Goal: Navigation & Orientation: Find specific page/section

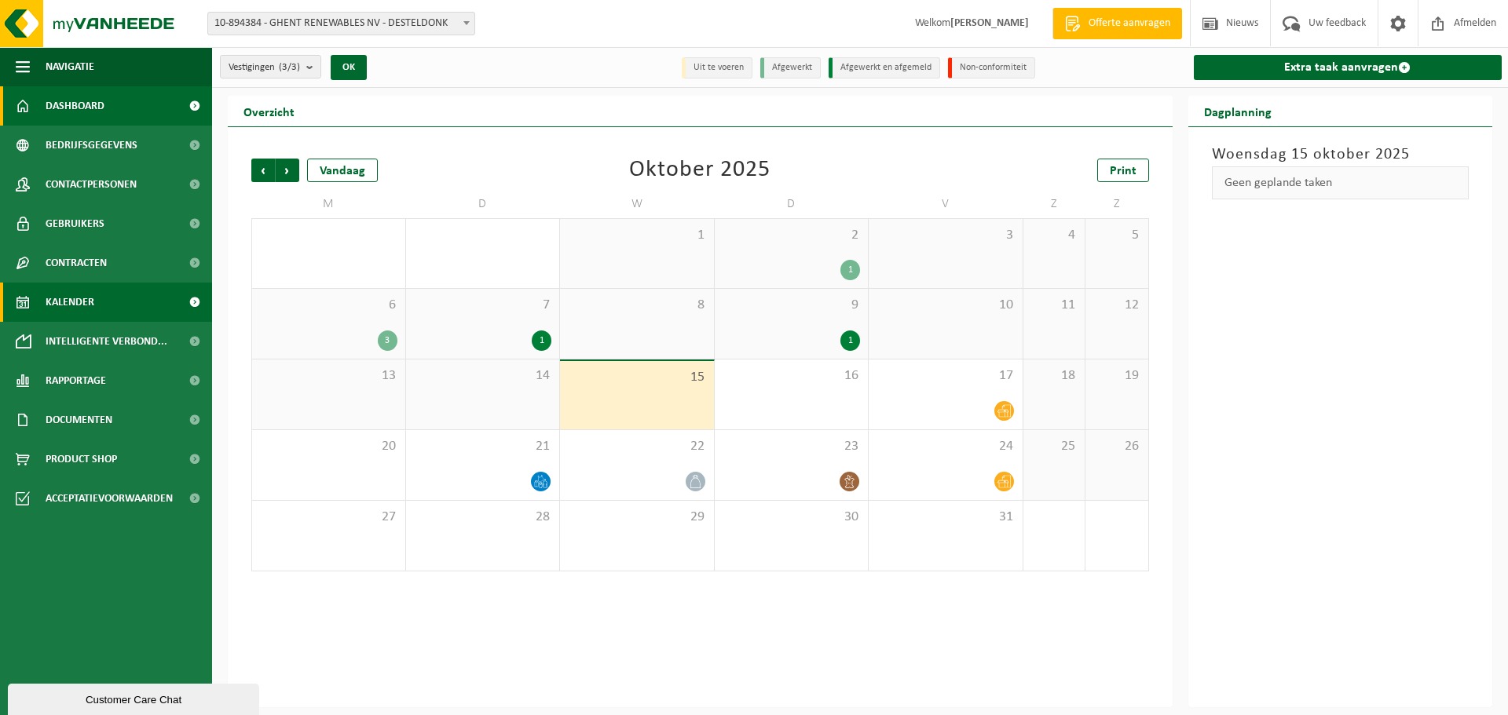
click at [82, 115] on span "Dashboard" at bounding box center [75, 105] width 59 height 39
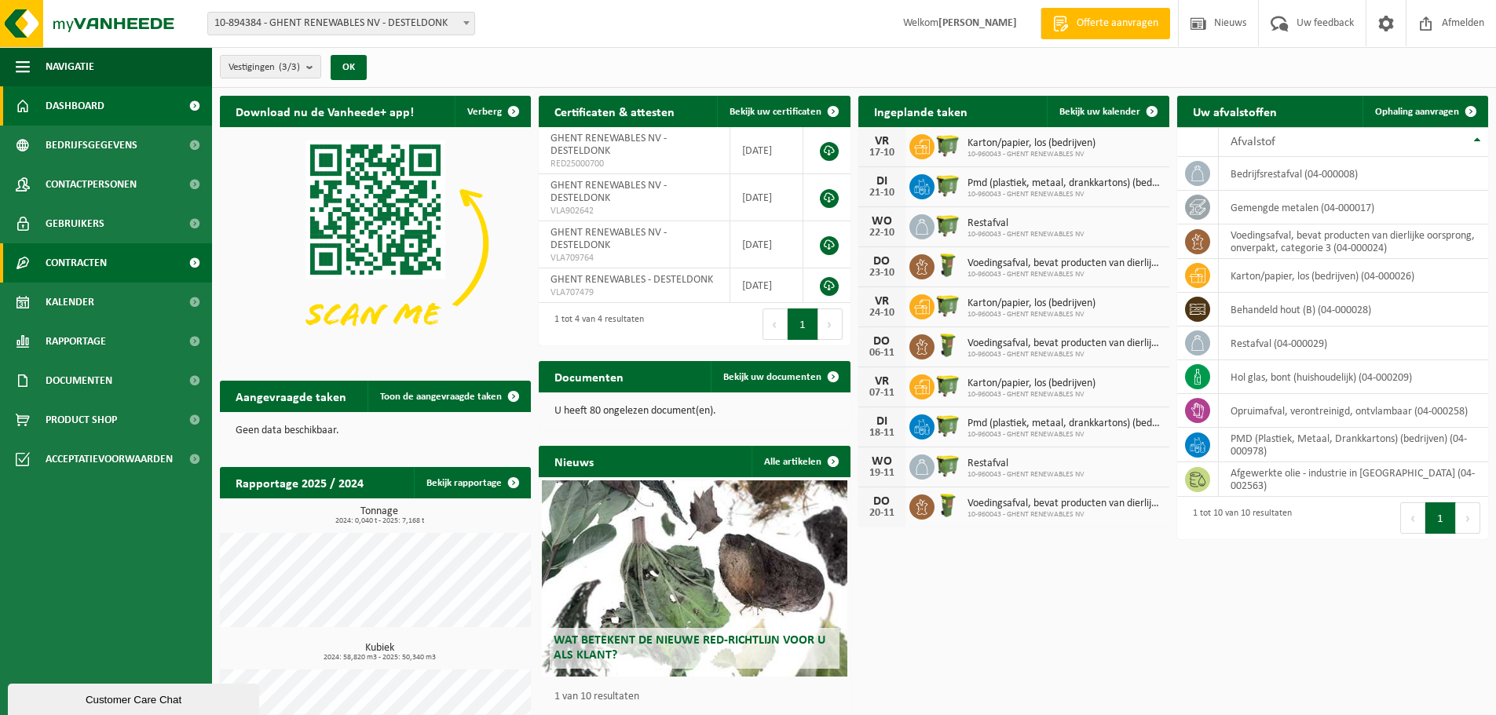
click at [92, 277] on span "Contracten" at bounding box center [76, 262] width 61 height 39
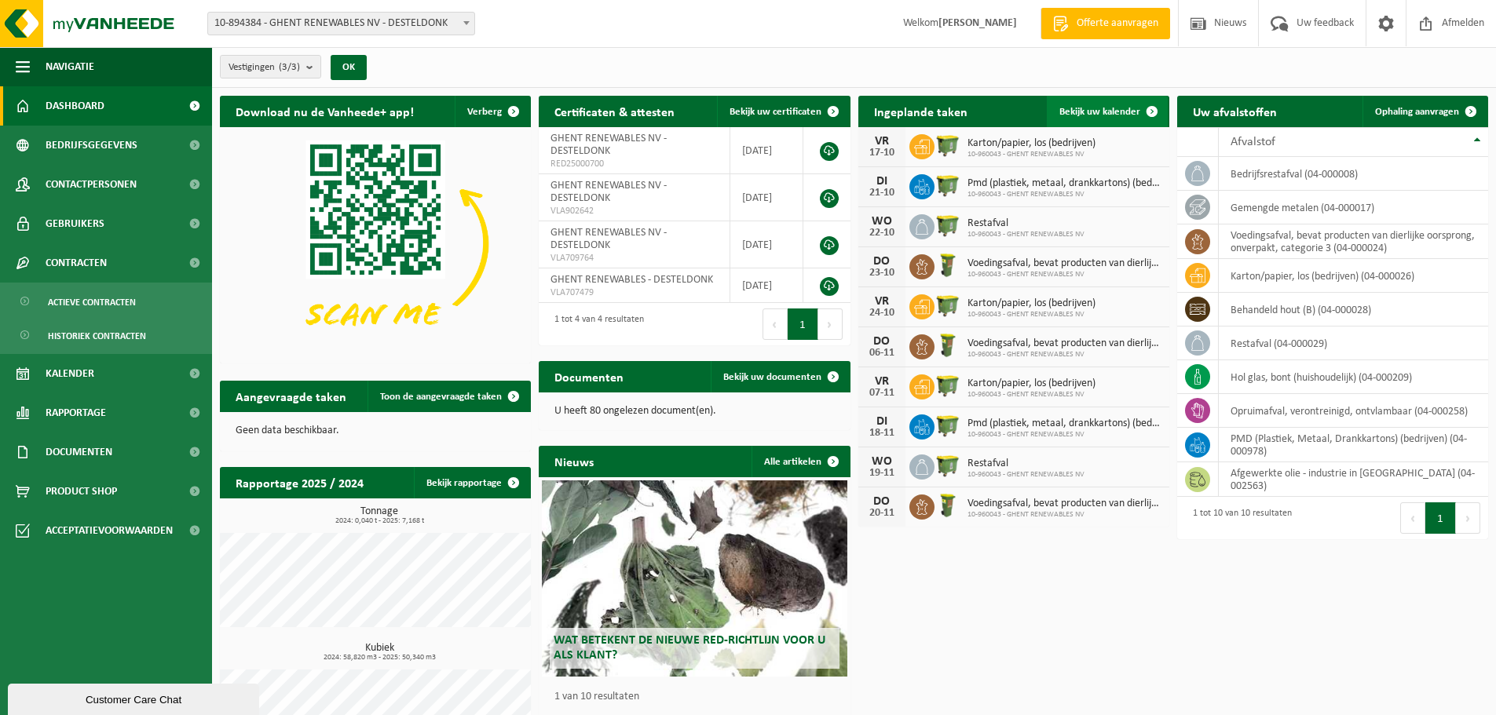
click at [1086, 113] on span "Bekijk uw kalender" at bounding box center [1099, 112] width 81 height 10
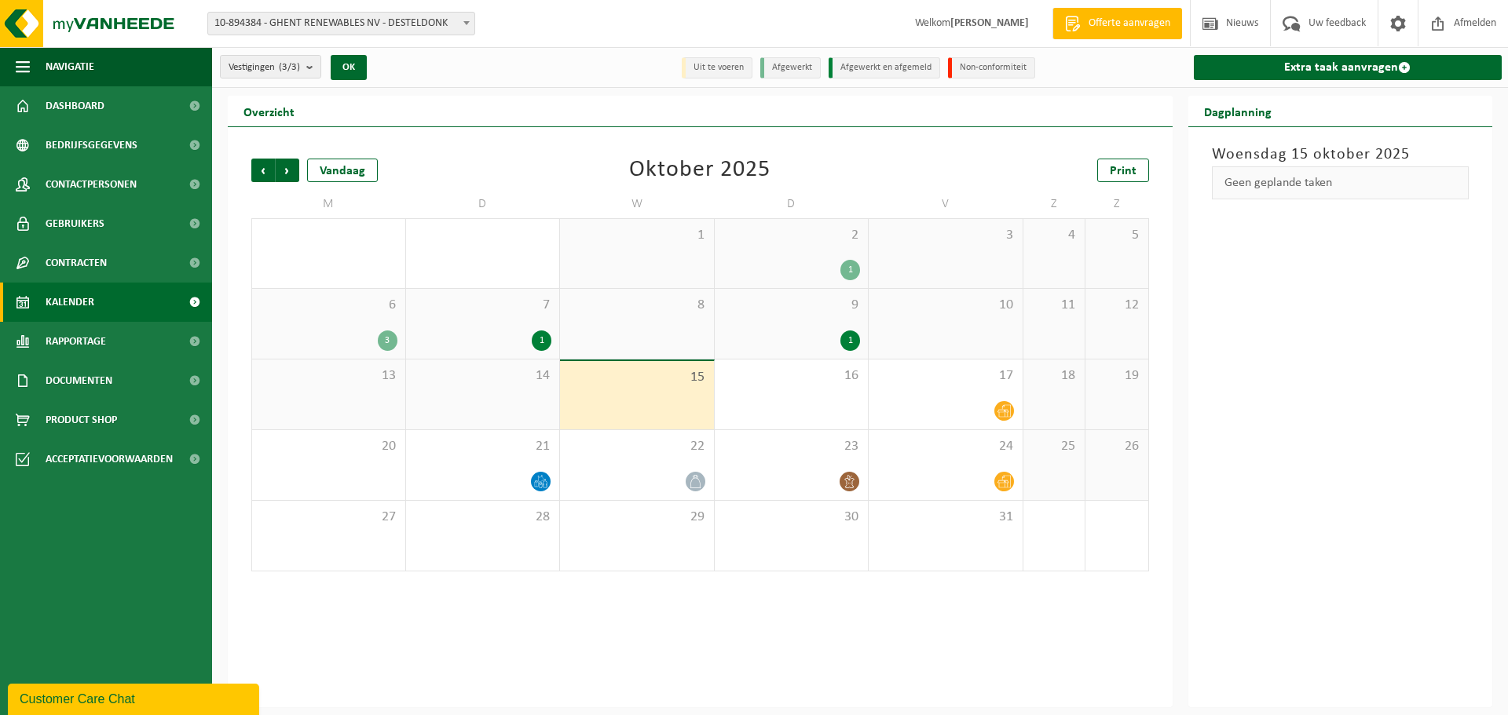
click at [851, 331] on div "1" at bounding box center [850, 341] width 20 height 20
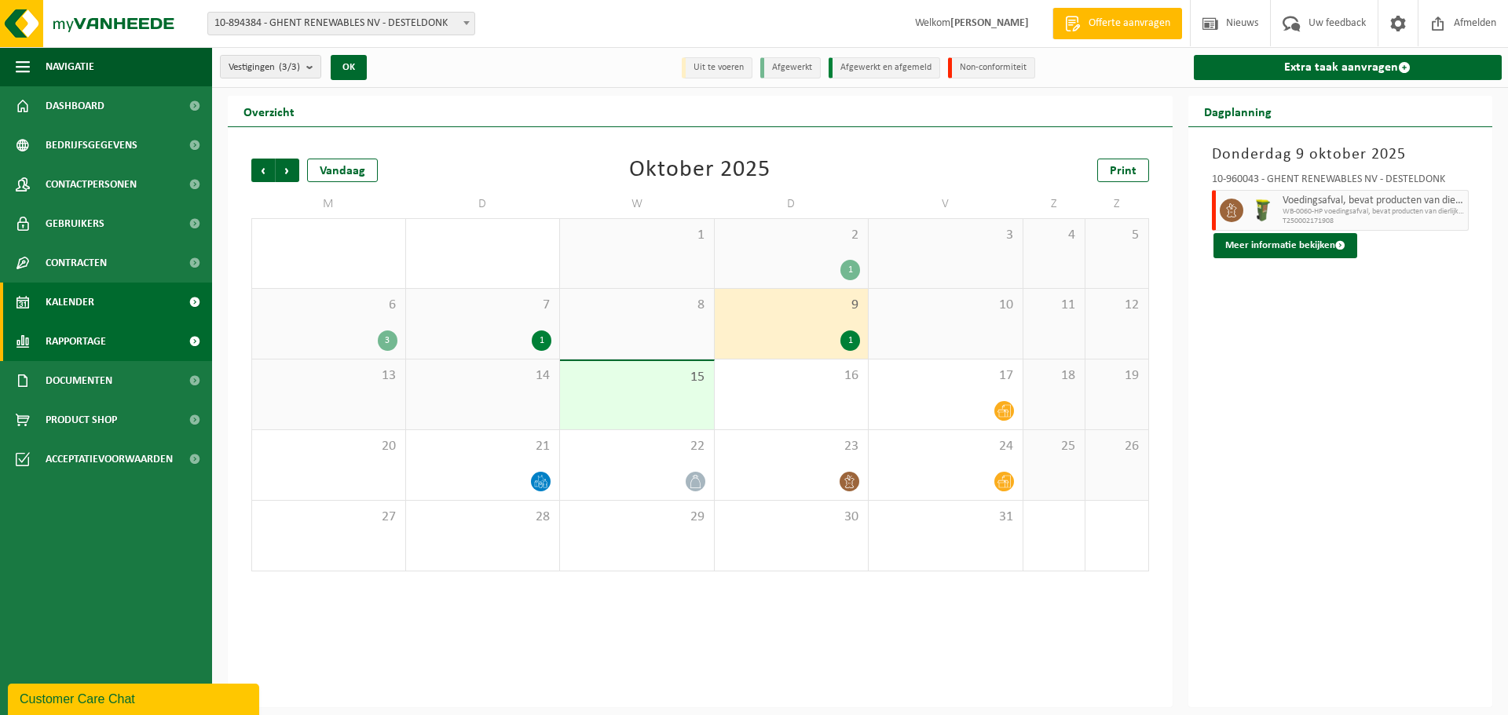
click at [39, 349] on link "Rapportage" at bounding box center [106, 341] width 212 height 39
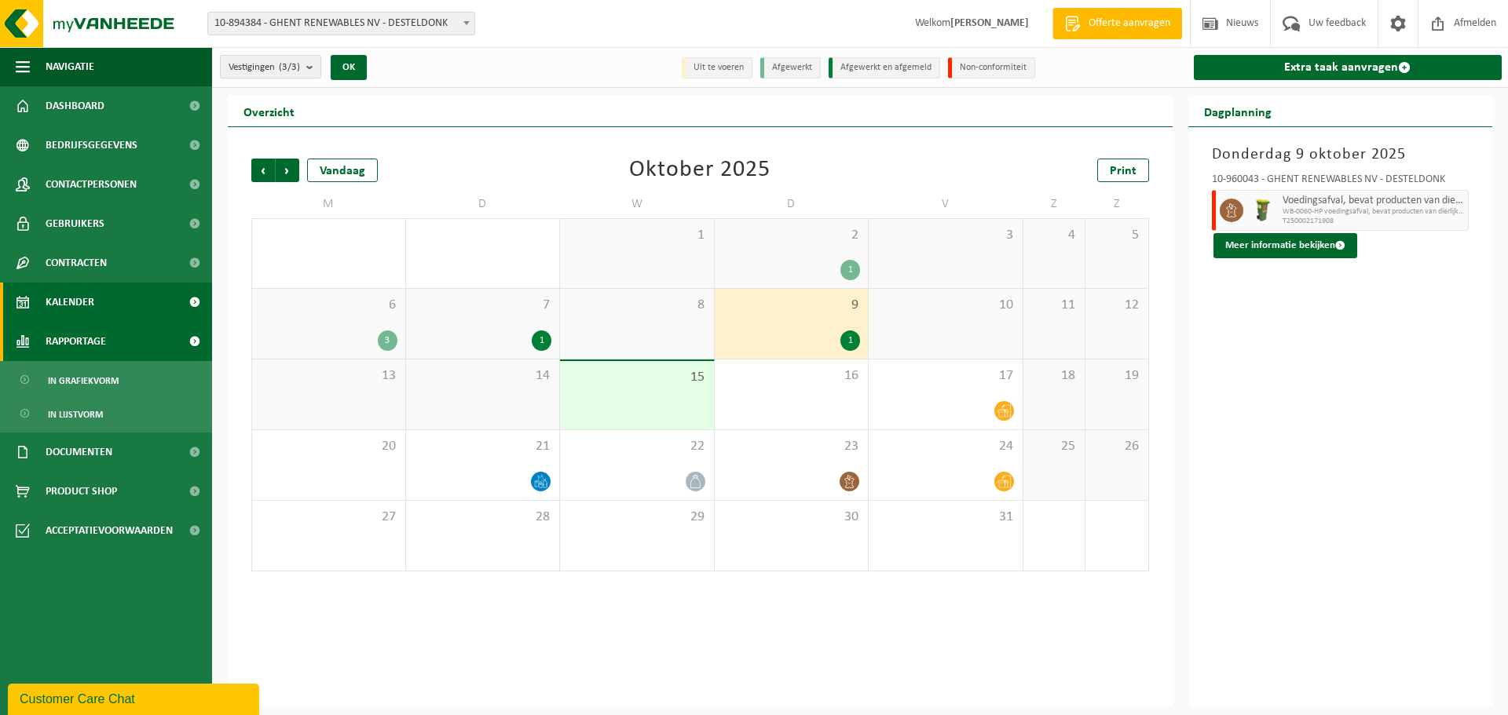
click at [39, 349] on link "Rapportage" at bounding box center [106, 341] width 212 height 39
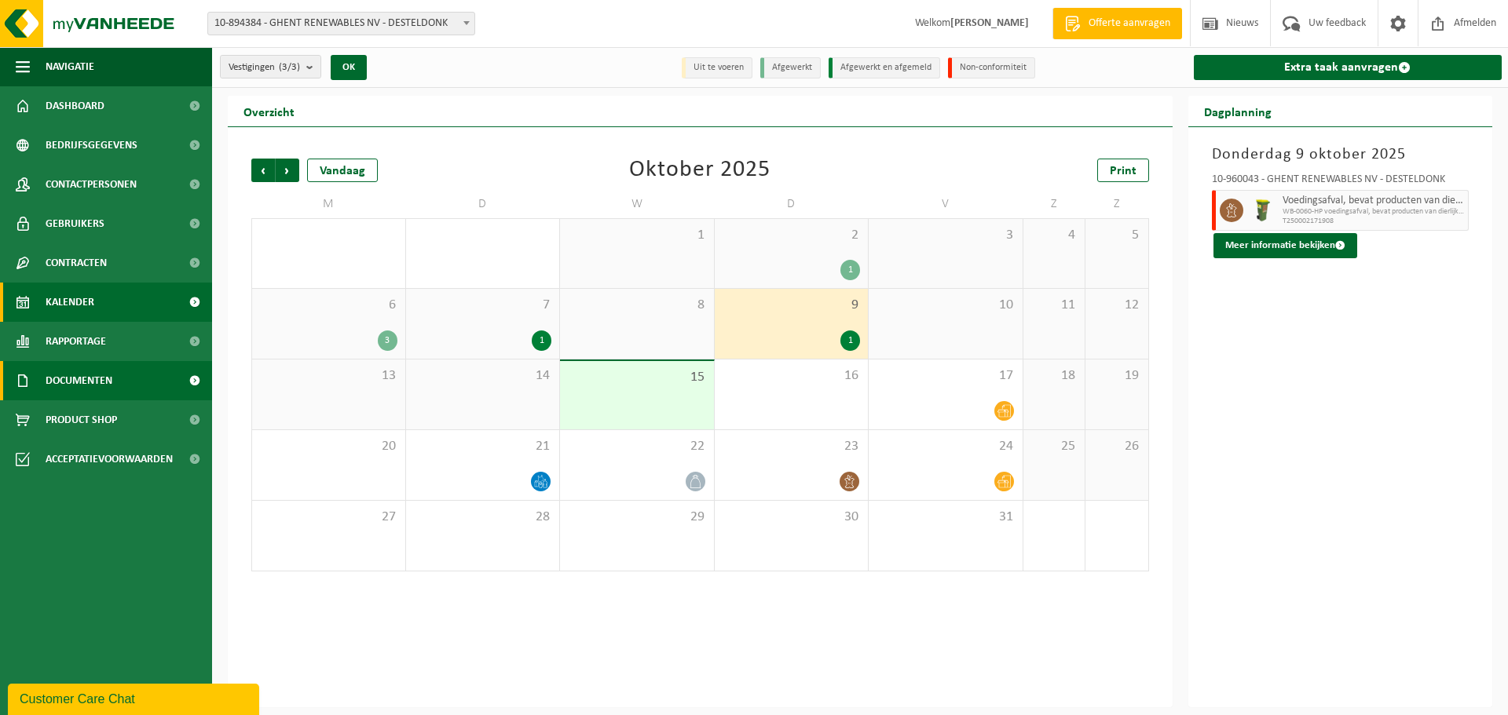
click at [57, 384] on span "Documenten" at bounding box center [79, 380] width 67 height 39
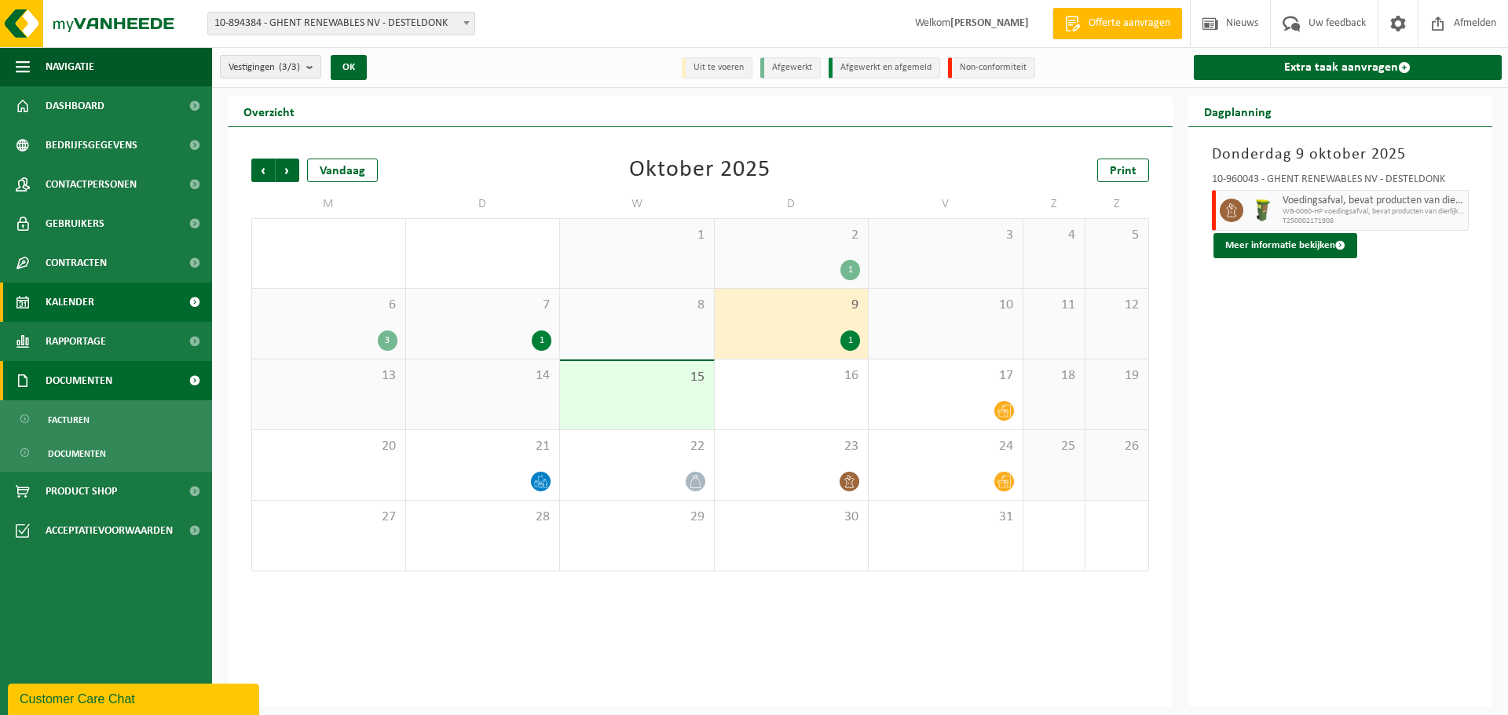
click at [62, 381] on span "Documenten" at bounding box center [79, 380] width 67 height 39
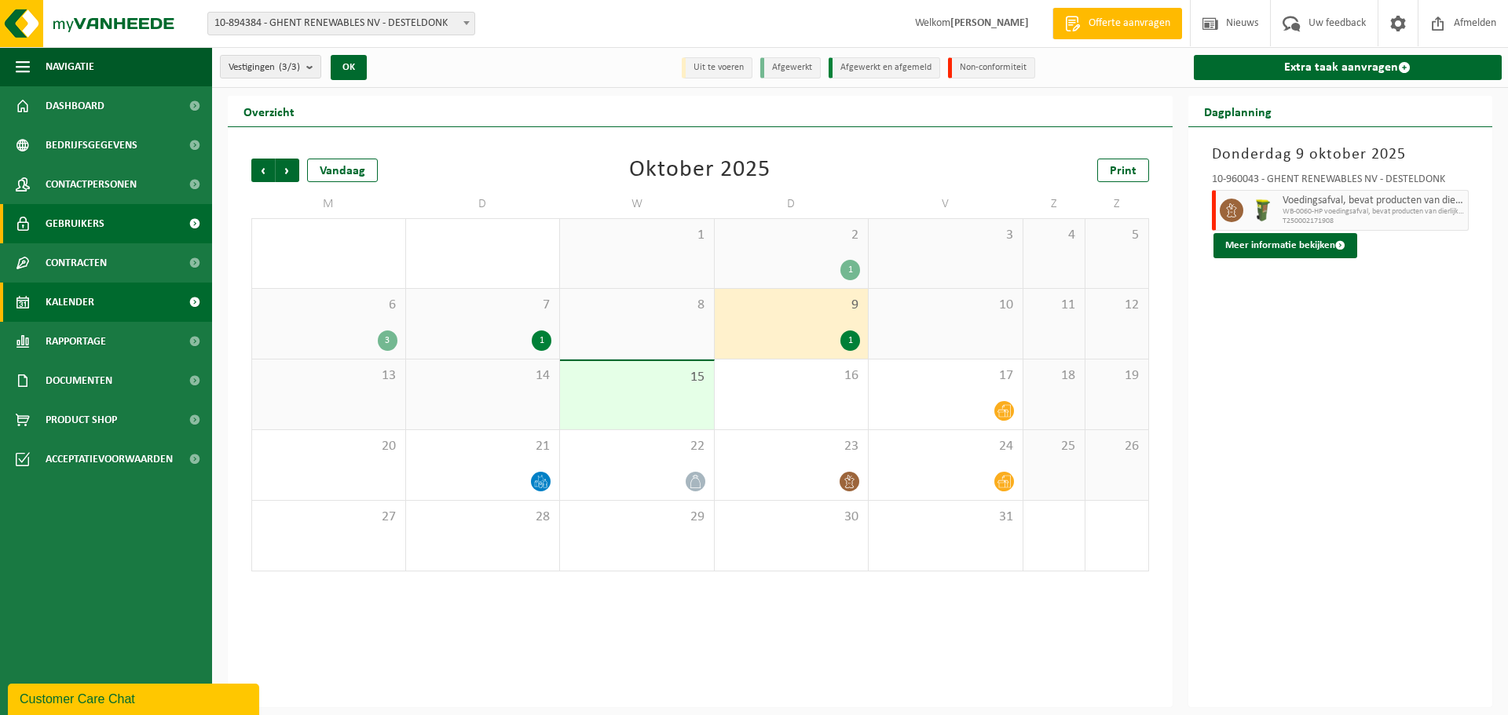
click at [78, 232] on span "Gebruikers" at bounding box center [75, 223] width 59 height 39
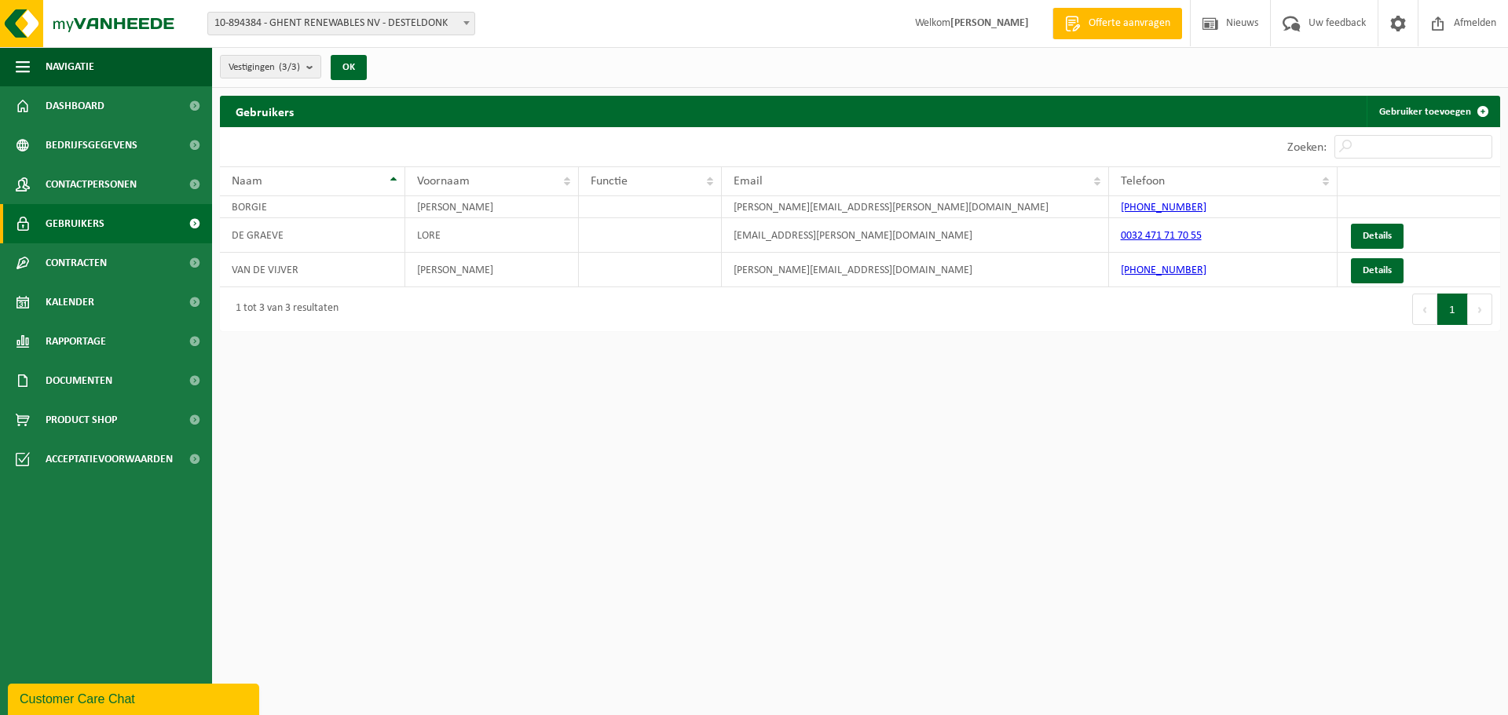
click at [86, 254] on span "Contracten" at bounding box center [76, 262] width 61 height 39
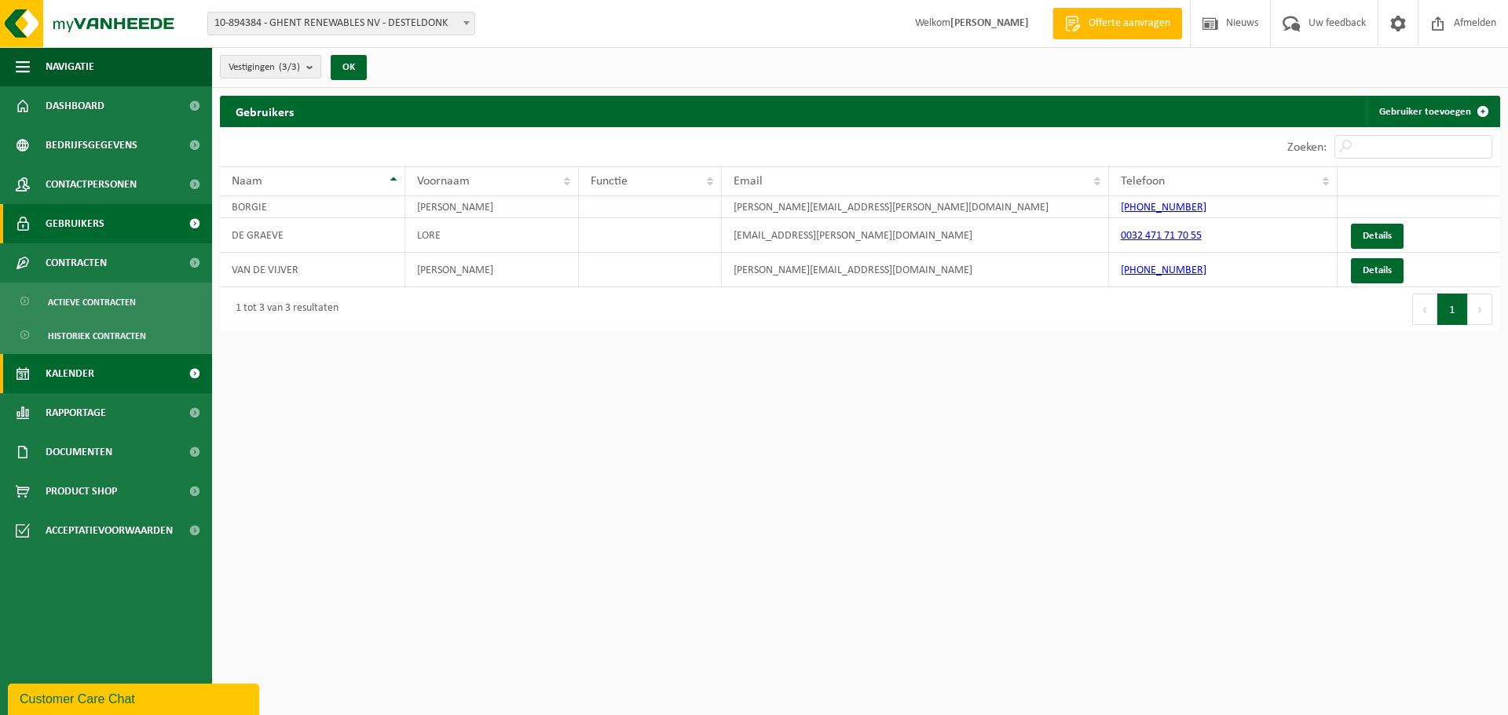
click at [90, 373] on span "Kalender" at bounding box center [70, 373] width 49 height 39
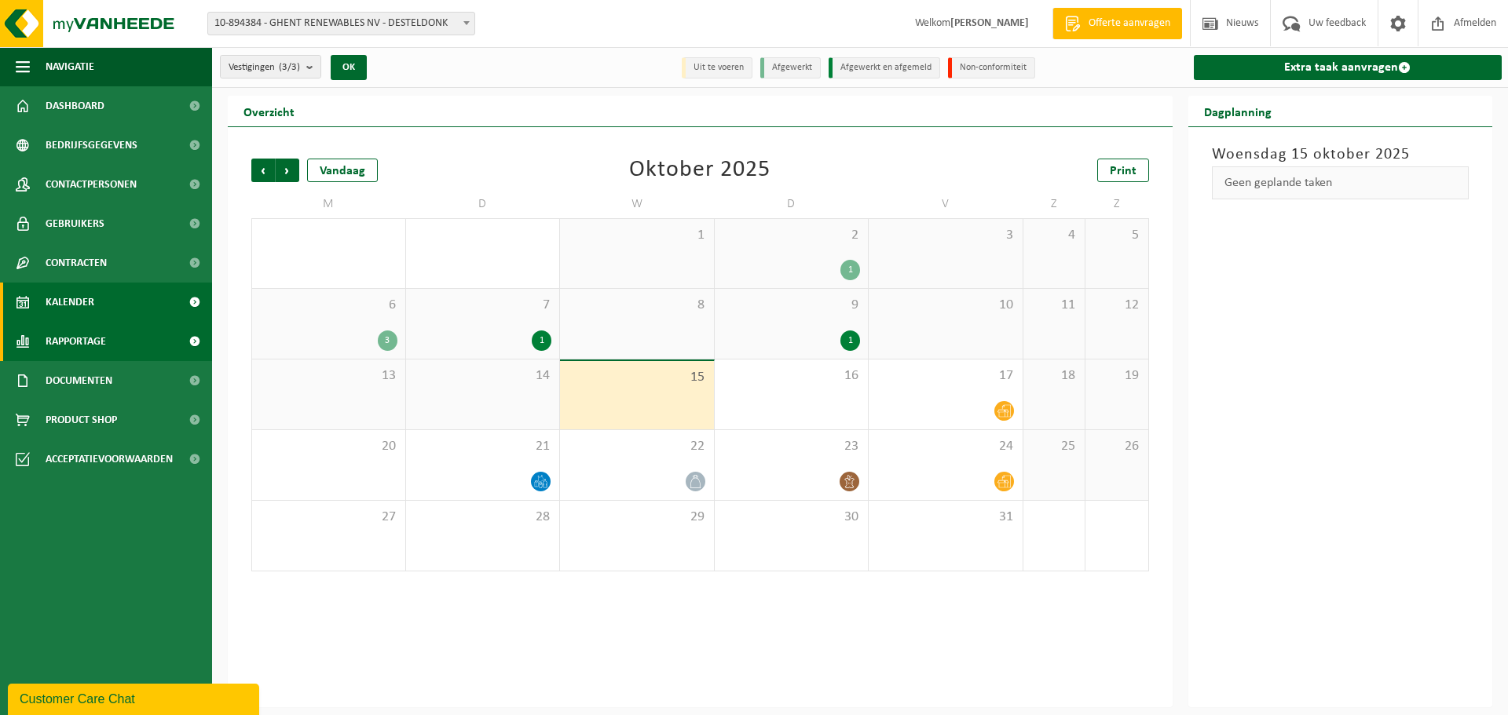
click at [108, 344] on link "Rapportage" at bounding box center [106, 341] width 212 height 39
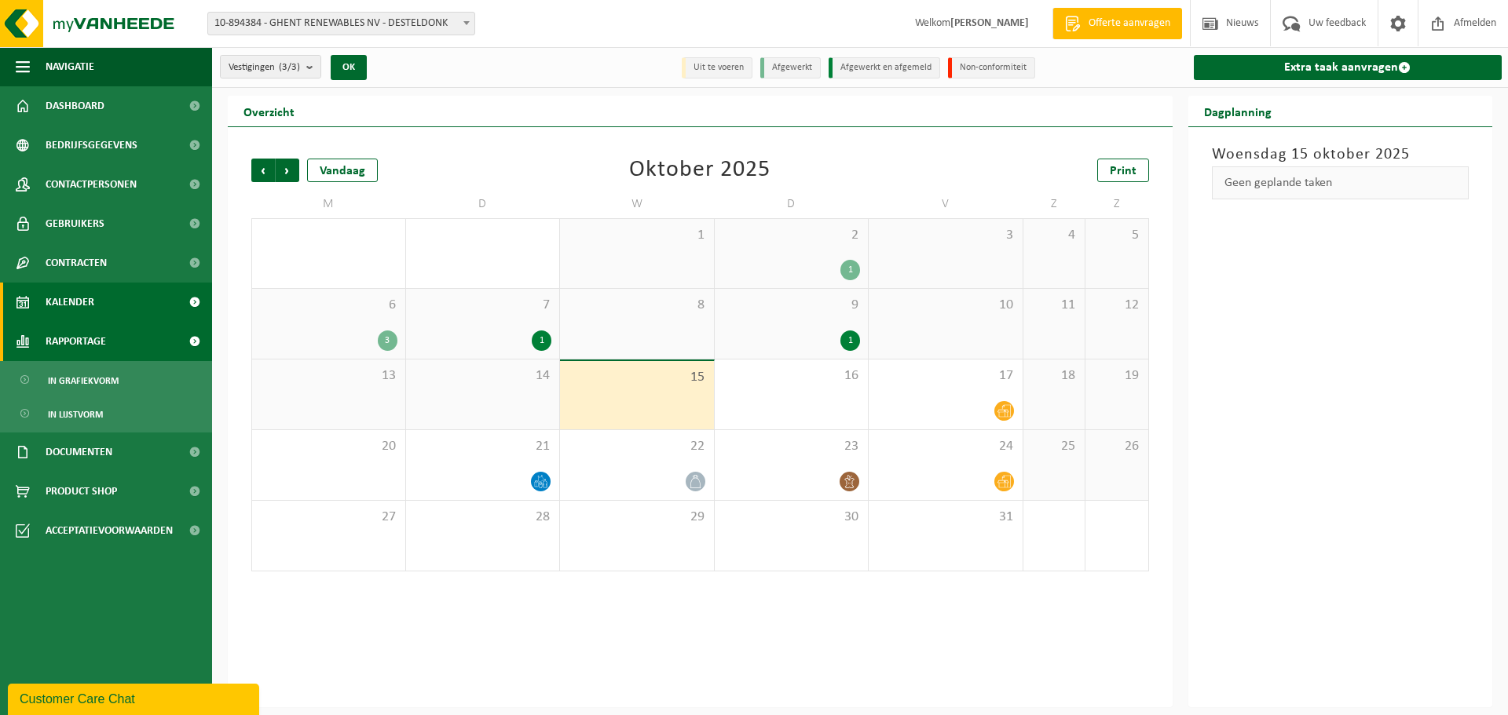
click at [111, 345] on link "Rapportage" at bounding box center [106, 341] width 212 height 39
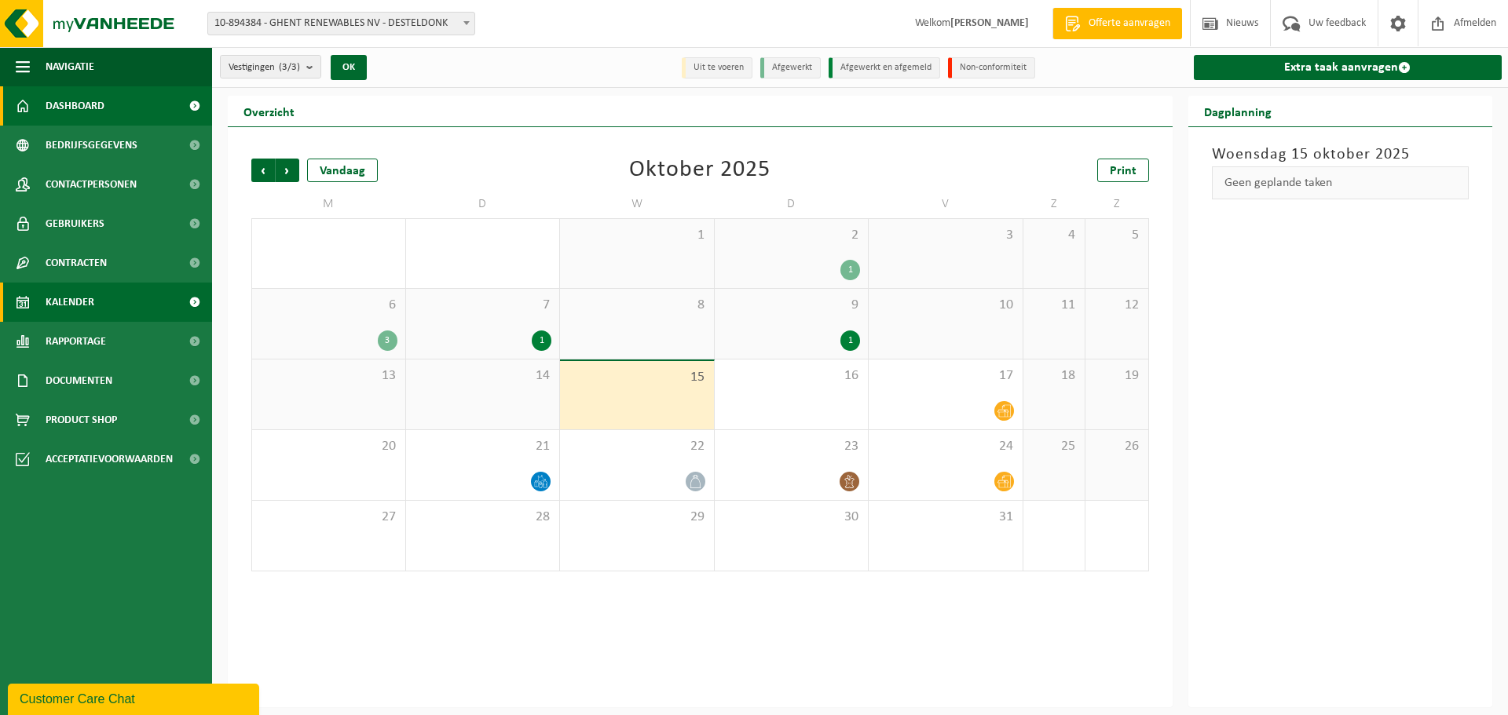
click at [44, 96] on link "Dashboard" at bounding box center [106, 105] width 212 height 39
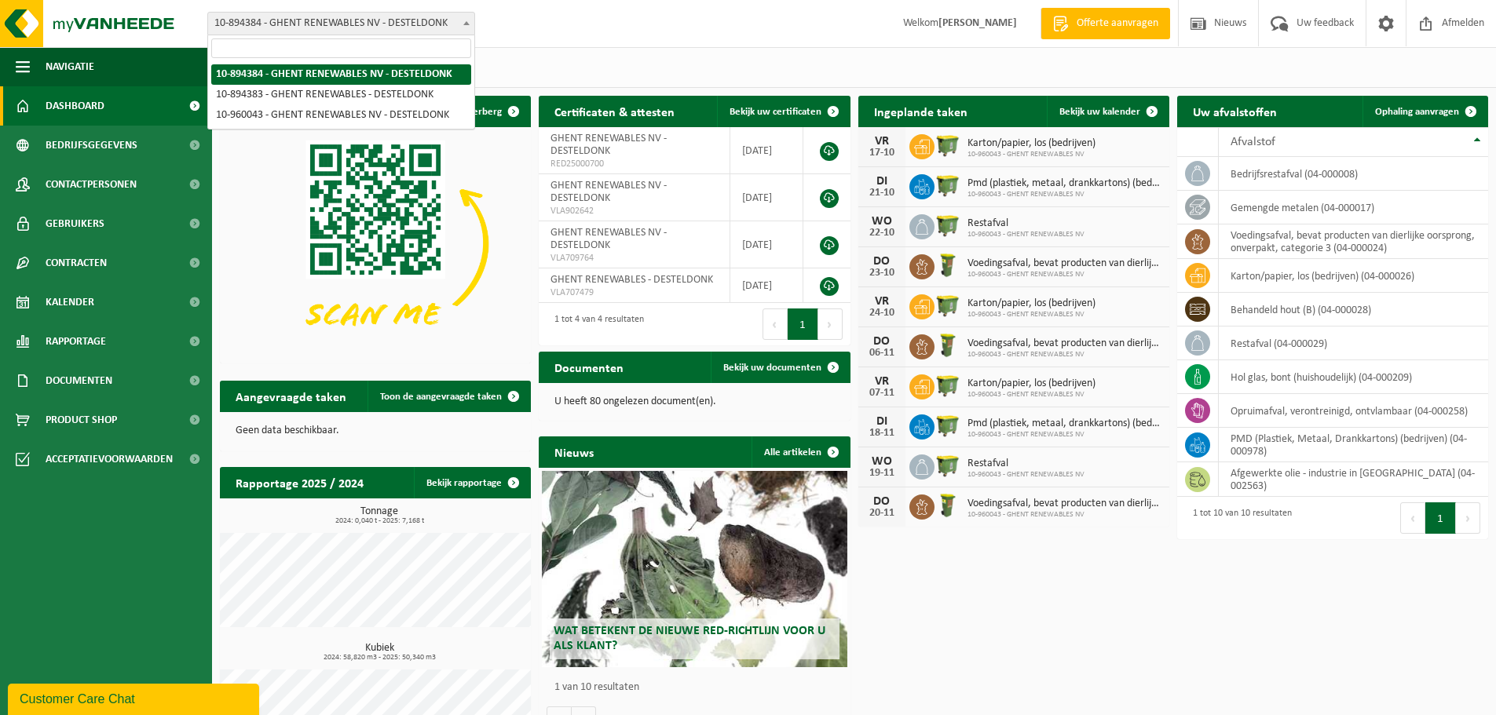
click at [459, 24] on span at bounding box center [467, 23] width 16 height 20
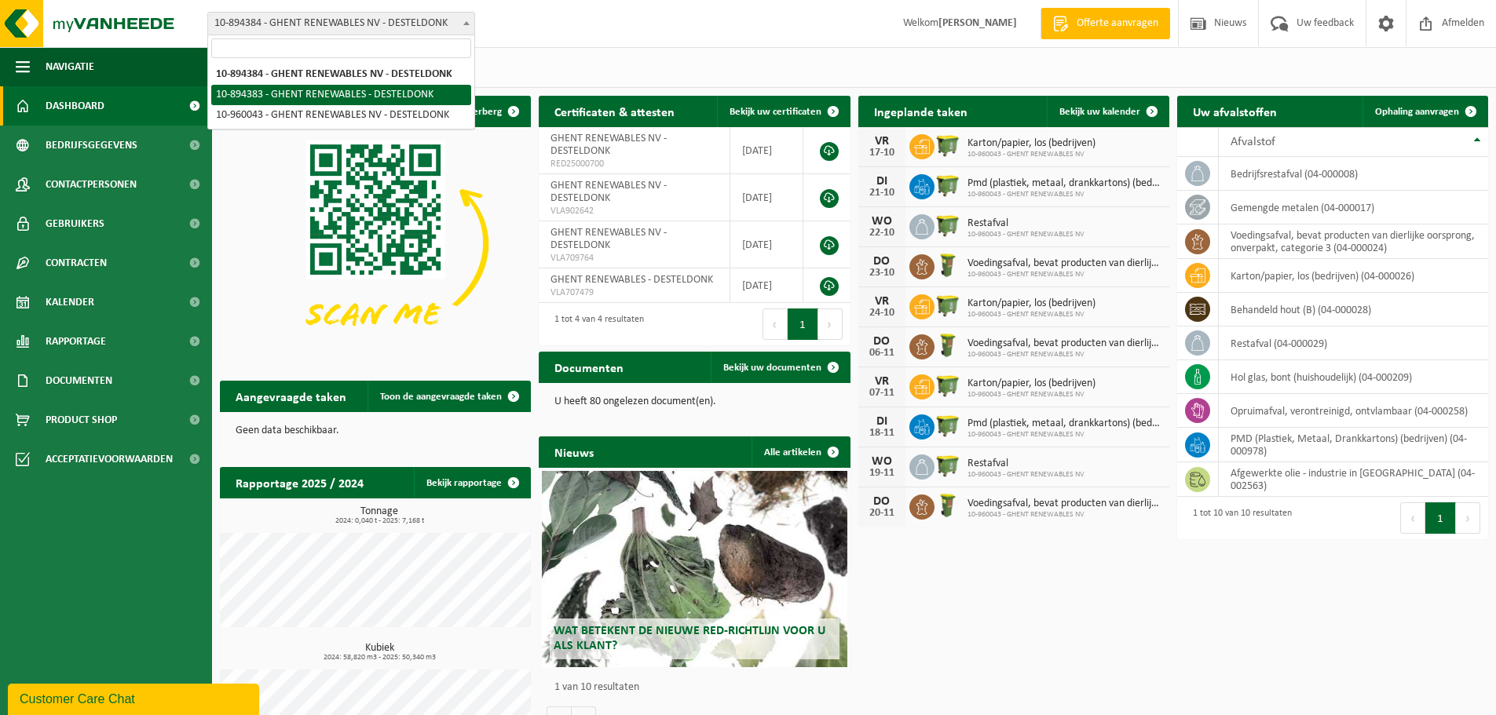
select select "116345"
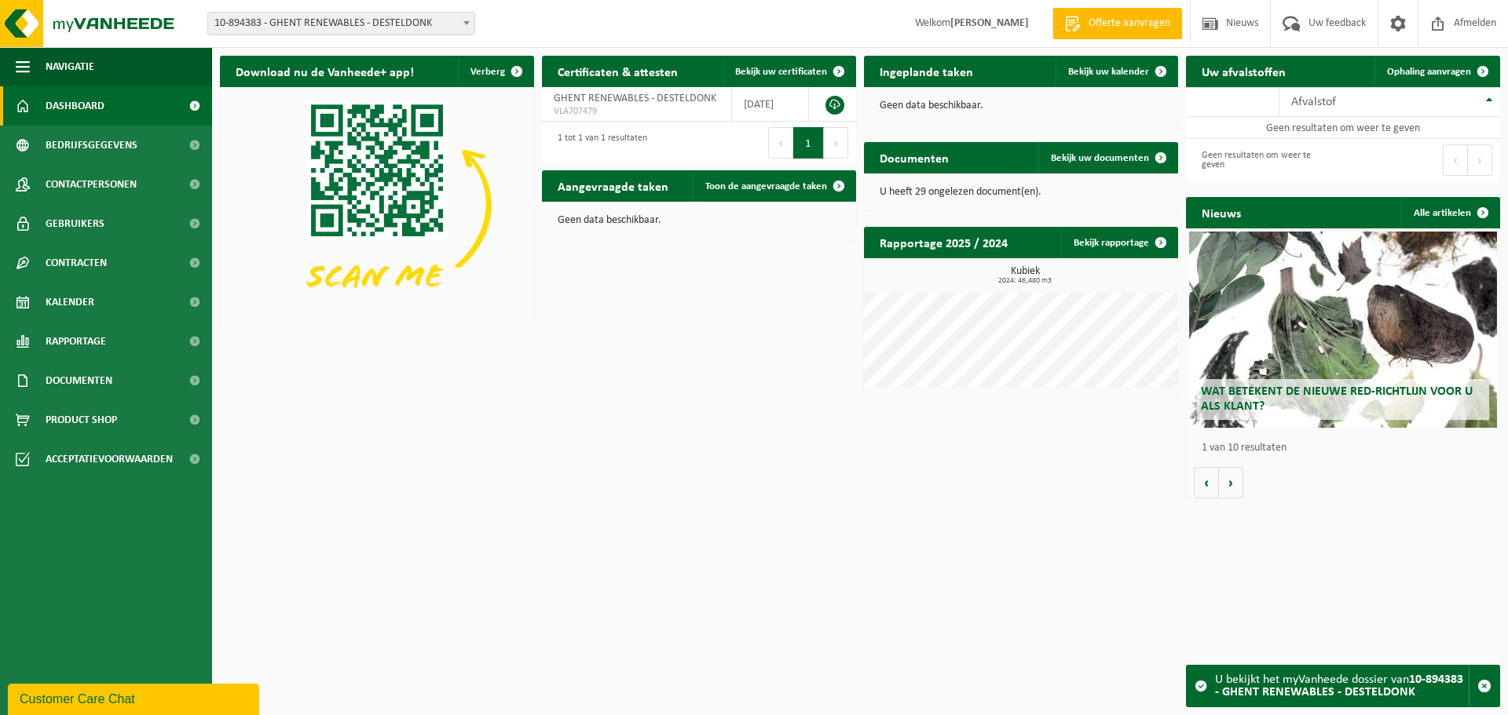
click at [456, 22] on span "10-894383 - GHENT RENEWABLES - DESTELDONK" at bounding box center [341, 24] width 266 height 22
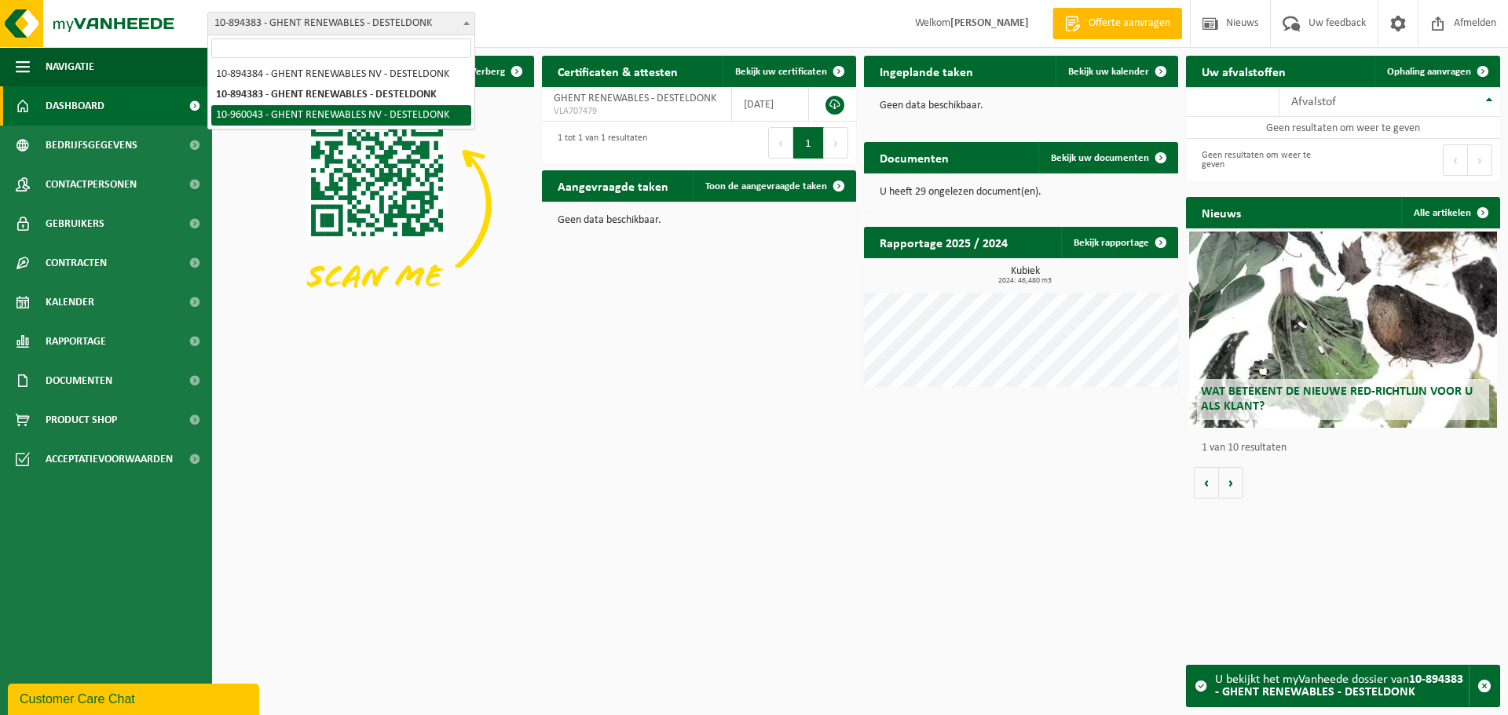
select select "149191"
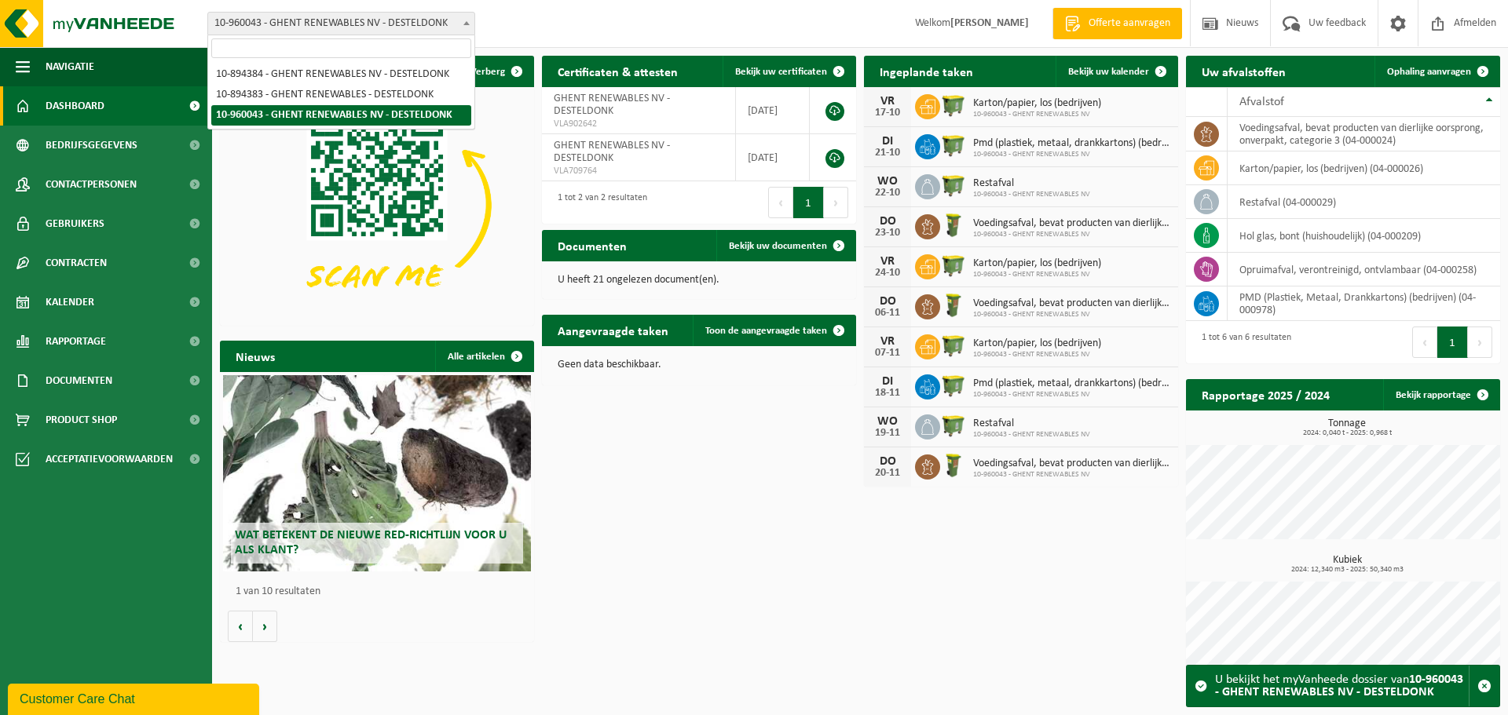
click at [465, 20] on span at bounding box center [467, 23] width 16 height 20
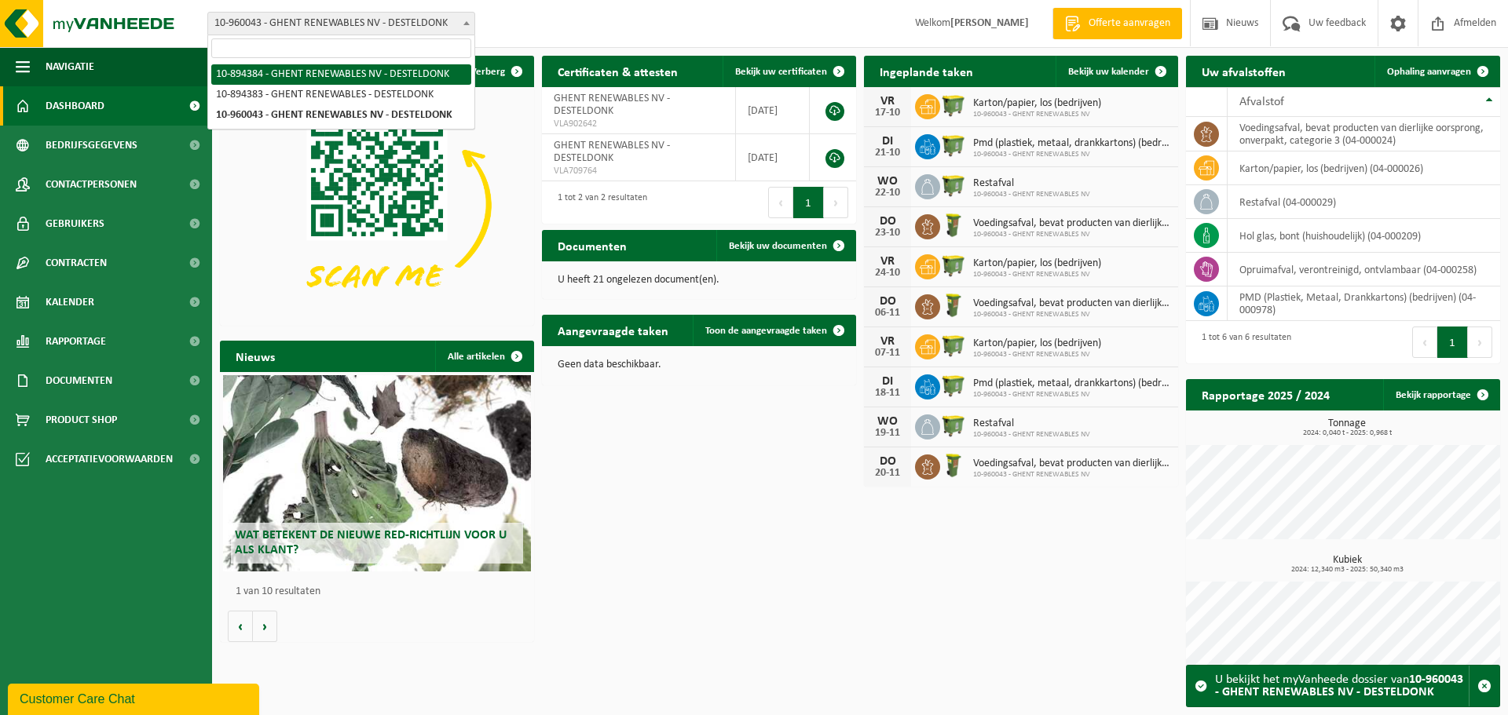
select select "116346"
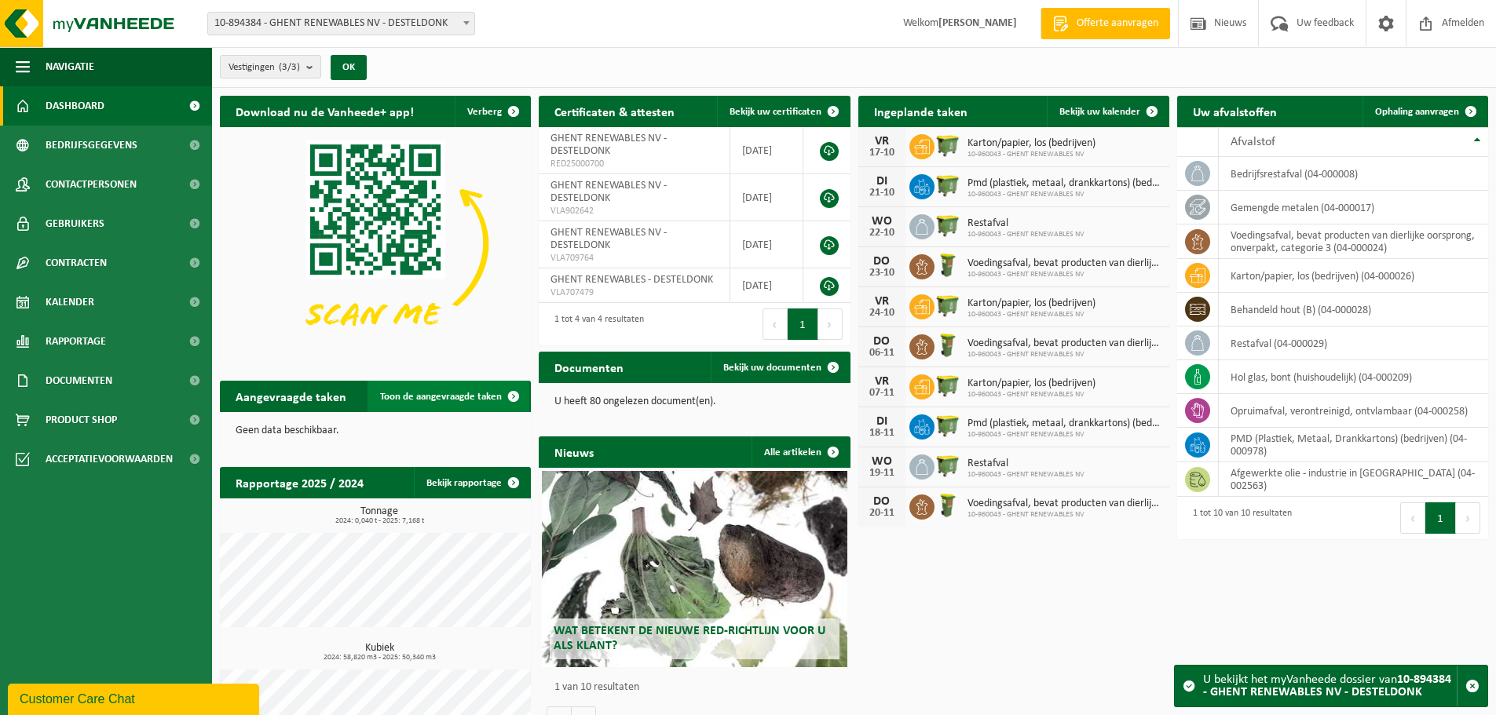
click at [518, 396] on span at bounding box center [513, 396] width 31 height 31
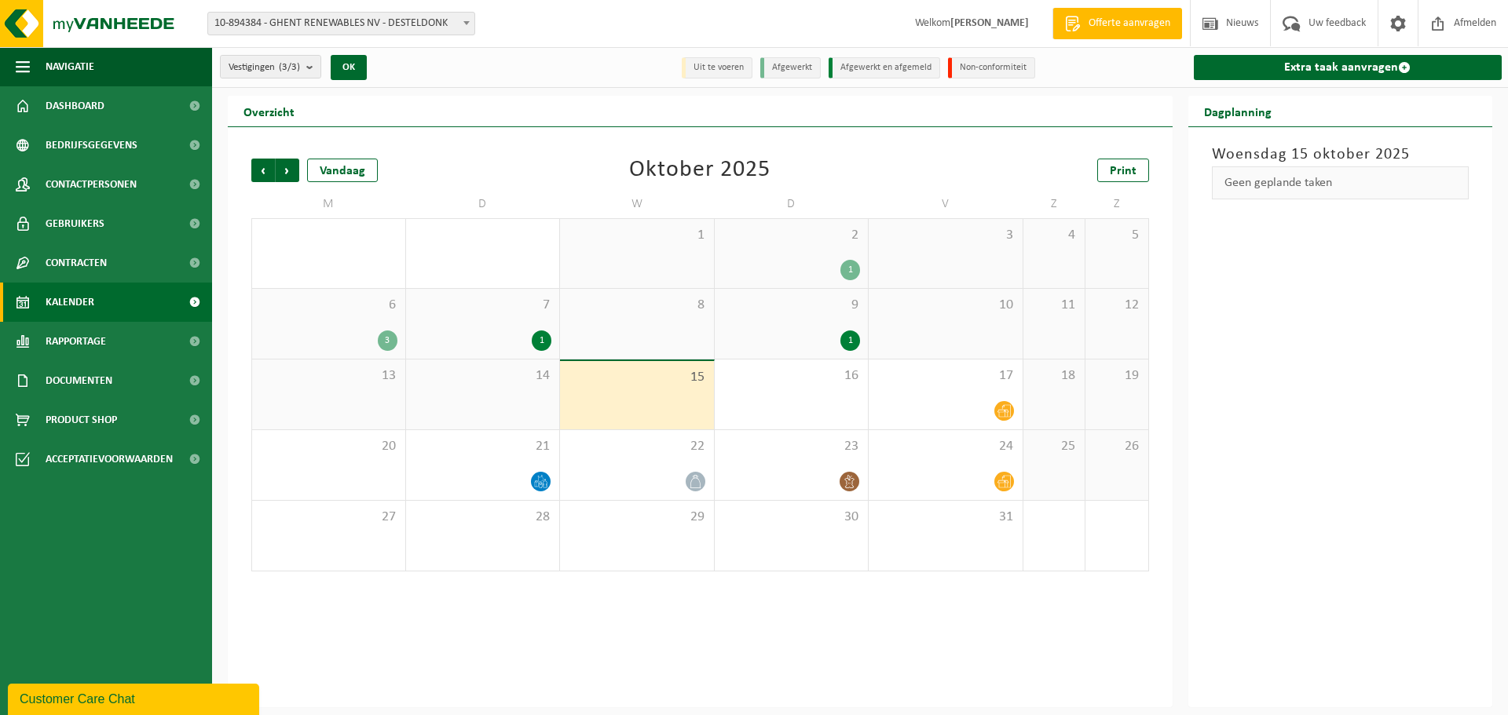
click at [465, 19] on span at bounding box center [467, 23] width 16 height 20
select select "116345"
